Goal: Information Seeking & Learning: Compare options

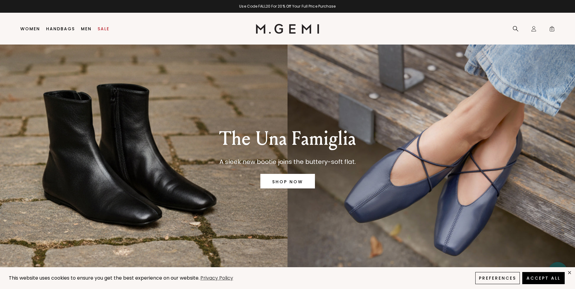
scroll to position [13, 0]
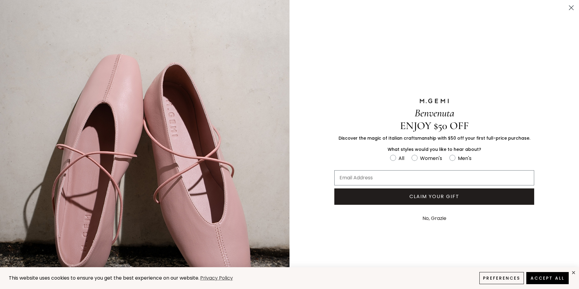
drag, startPoint x: 566, startPoint y: 6, endPoint x: 558, endPoint y: 5, distance: 8.1
click at [569, 8] on icon "Close dialog" at bounding box center [571, 8] width 4 height 4
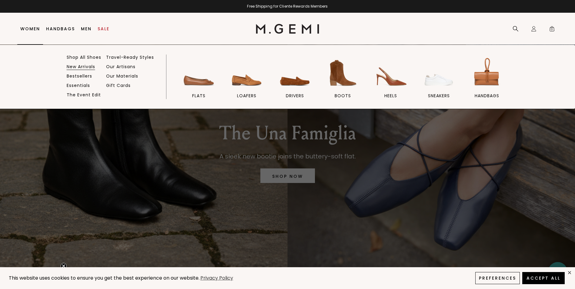
click at [85, 67] on link "New Arrivals" at bounding box center [81, 66] width 28 height 5
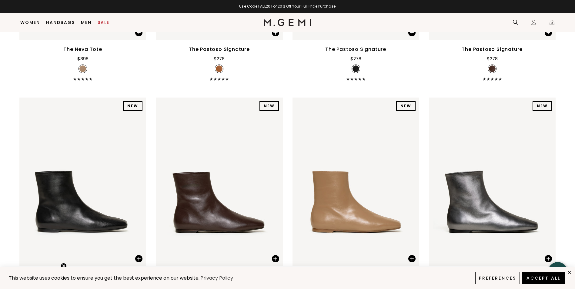
scroll to position [1895, 0]
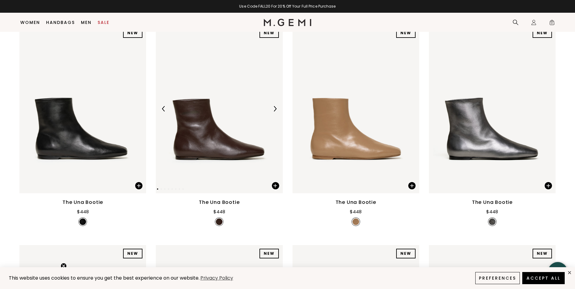
click at [208, 121] on img at bounding box center [219, 109] width 127 height 169
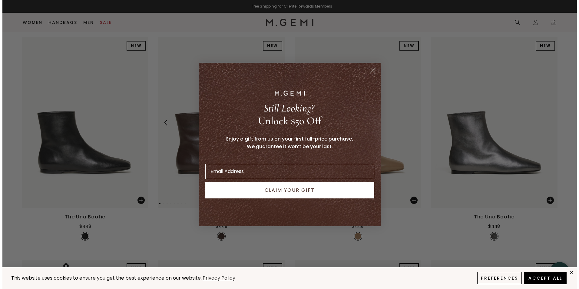
scroll to position [1908, 0]
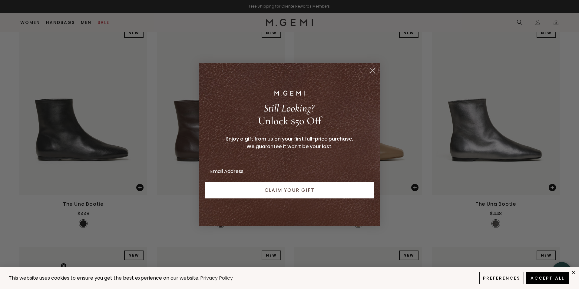
click at [372, 71] on icon "Close dialog" at bounding box center [373, 70] width 4 height 4
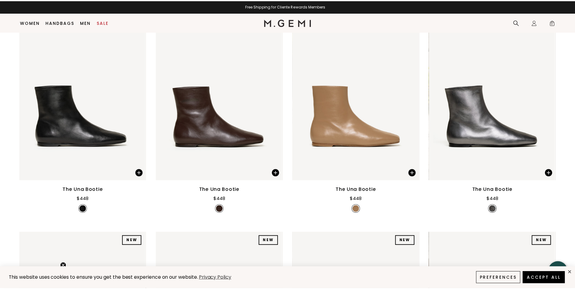
scroll to position [1895, 0]
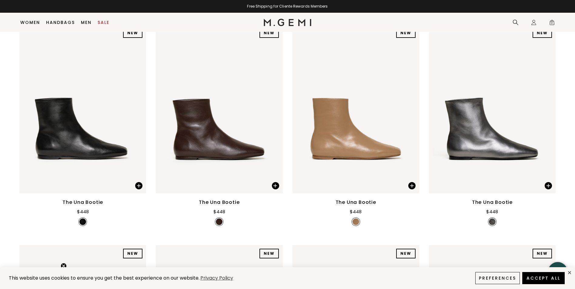
click at [566, 272] on div "This website uses cookies to ensure you get the best experience on our website.…" at bounding box center [287, 278] width 575 height 22
click at [550, 278] on button "Accept All" at bounding box center [543, 278] width 45 height 13
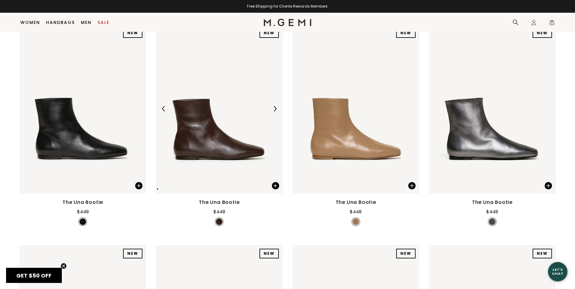
scroll to position [0, 0]
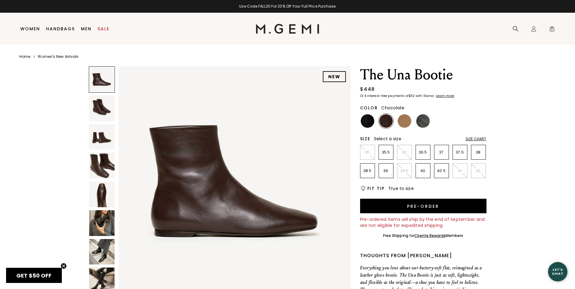
click at [385, 119] on img at bounding box center [386, 121] width 14 height 14
click at [365, 118] on img at bounding box center [367, 121] width 14 height 14
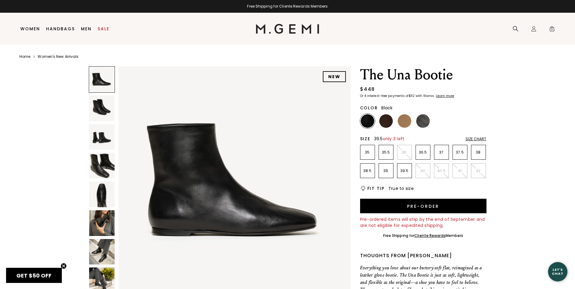
click at [408, 170] on p "39.5" at bounding box center [404, 170] width 14 height 5
click at [422, 118] on img at bounding box center [423, 121] width 14 height 14
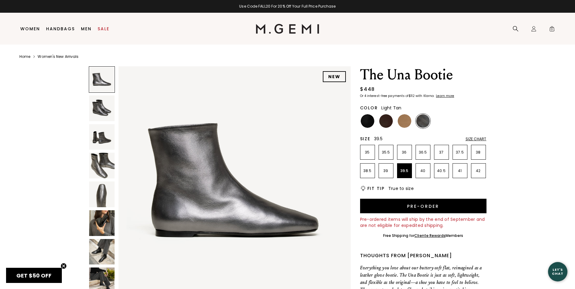
click at [405, 121] on img at bounding box center [404, 121] width 14 height 14
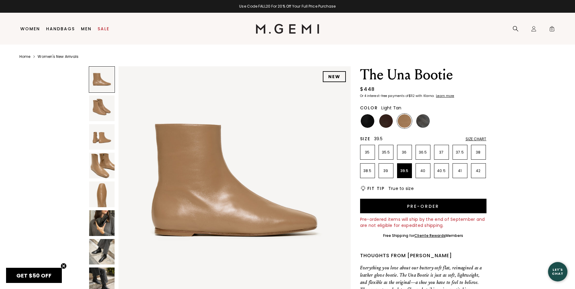
click at [104, 189] on img at bounding box center [102, 194] width 26 height 26
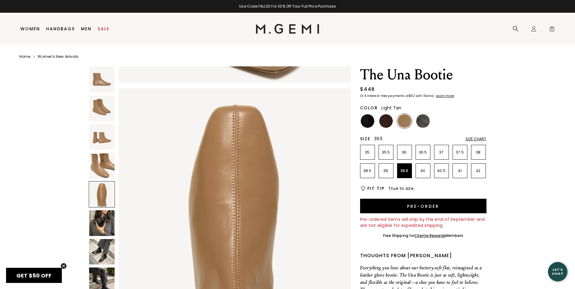
scroll to position [933, 0]
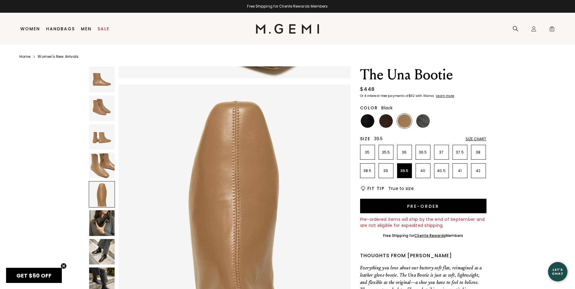
click at [365, 124] on img at bounding box center [367, 121] width 14 height 14
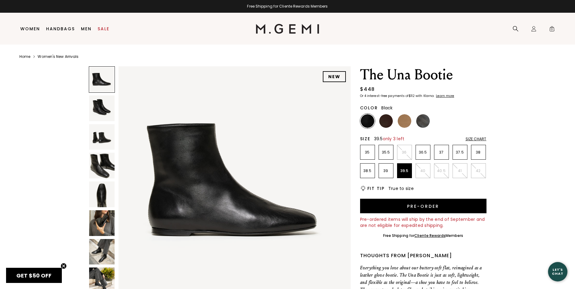
click at [106, 193] on img at bounding box center [102, 194] width 26 height 26
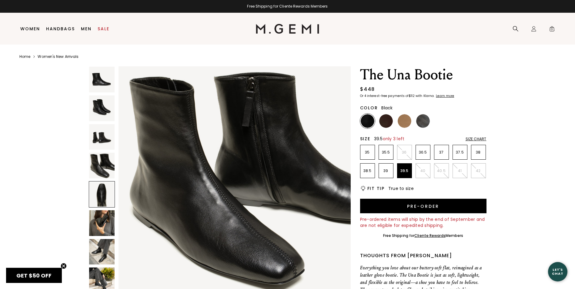
scroll to position [933, 0]
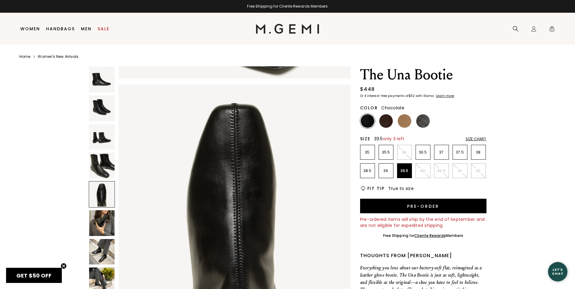
click at [385, 120] on img at bounding box center [386, 121] width 14 height 14
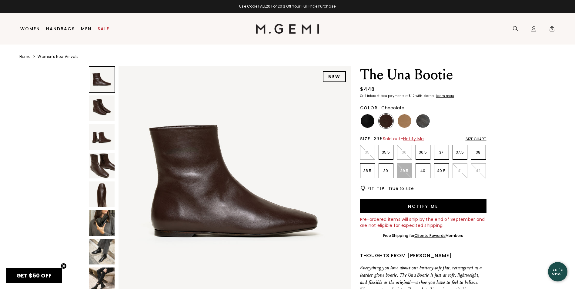
click at [386, 124] on img at bounding box center [386, 121] width 14 height 14
click at [102, 195] on img at bounding box center [102, 194] width 26 height 26
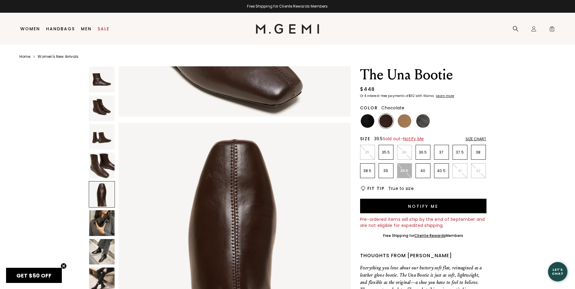
scroll to position [933, 0]
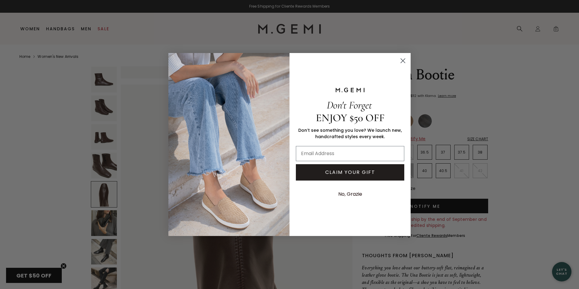
click at [403, 62] on circle "Close dialog" at bounding box center [403, 61] width 10 height 10
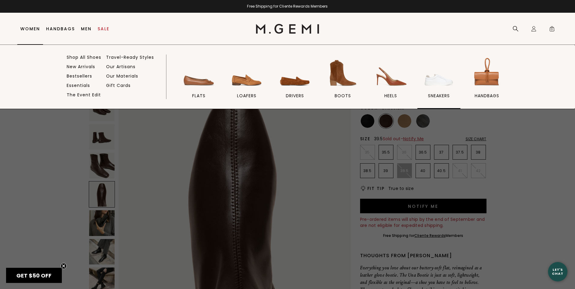
click at [439, 78] on img at bounding box center [439, 73] width 34 height 34
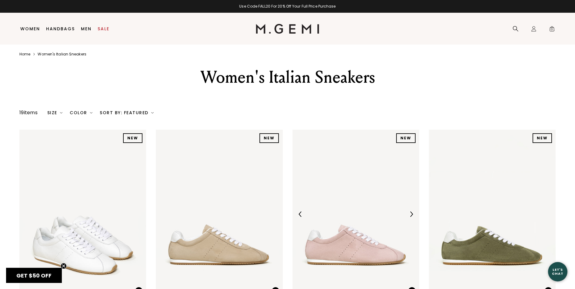
click at [346, 242] on img at bounding box center [355, 214] width 127 height 169
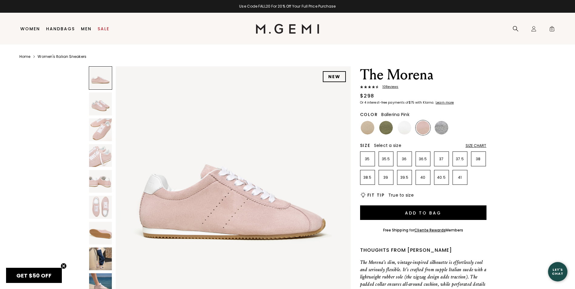
click at [387, 86] on span "10 Review s" at bounding box center [389, 87] width 20 height 4
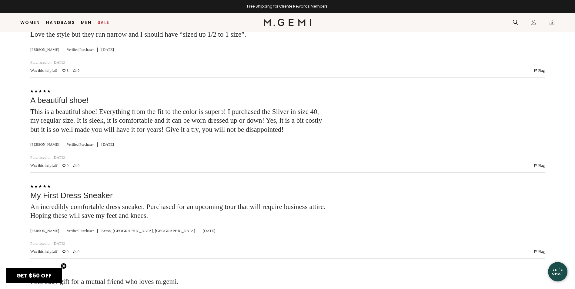
scroll to position [1581, 0]
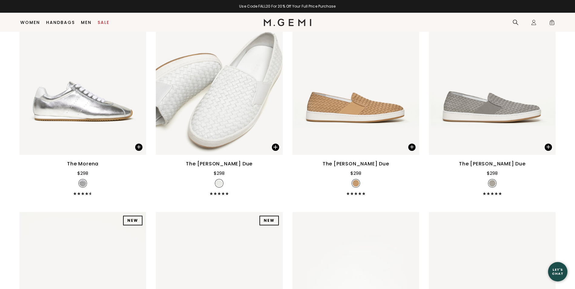
scroll to position [381, 0]
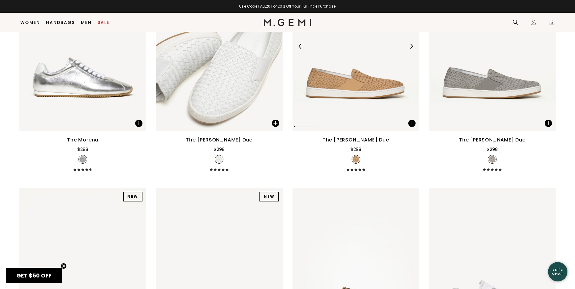
click at [378, 90] on img at bounding box center [355, 46] width 127 height 169
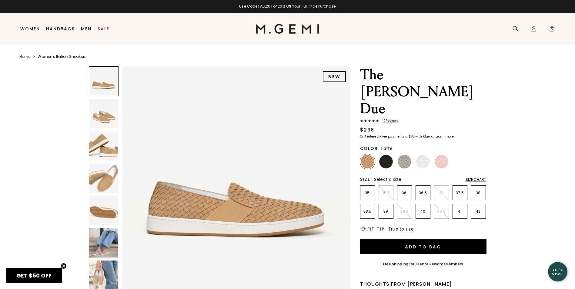
click at [366, 155] on img at bounding box center [367, 162] width 14 height 14
click at [385, 155] on img at bounding box center [386, 162] width 14 height 14
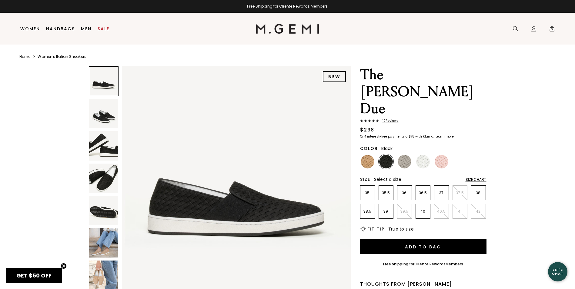
click at [391, 119] on span "10 Review s" at bounding box center [389, 121] width 20 height 4
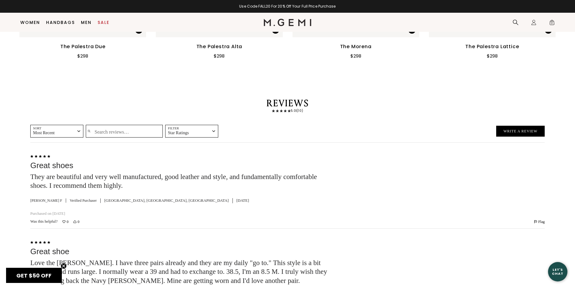
scroll to position [988, 0]
